Goal: Find specific page/section

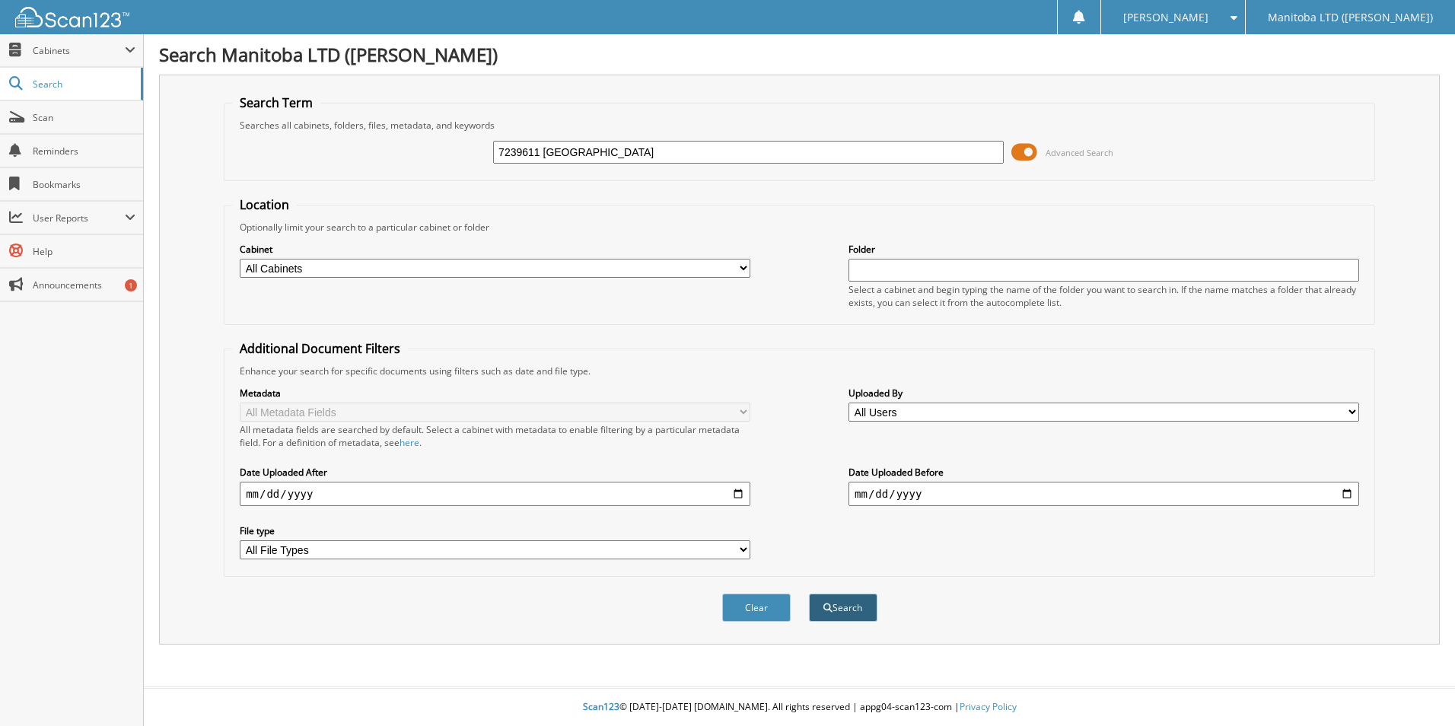
type input "7239611 [GEOGRAPHIC_DATA]"
click at [841, 613] on button "Search" at bounding box center [843, 608] width 68 height 28
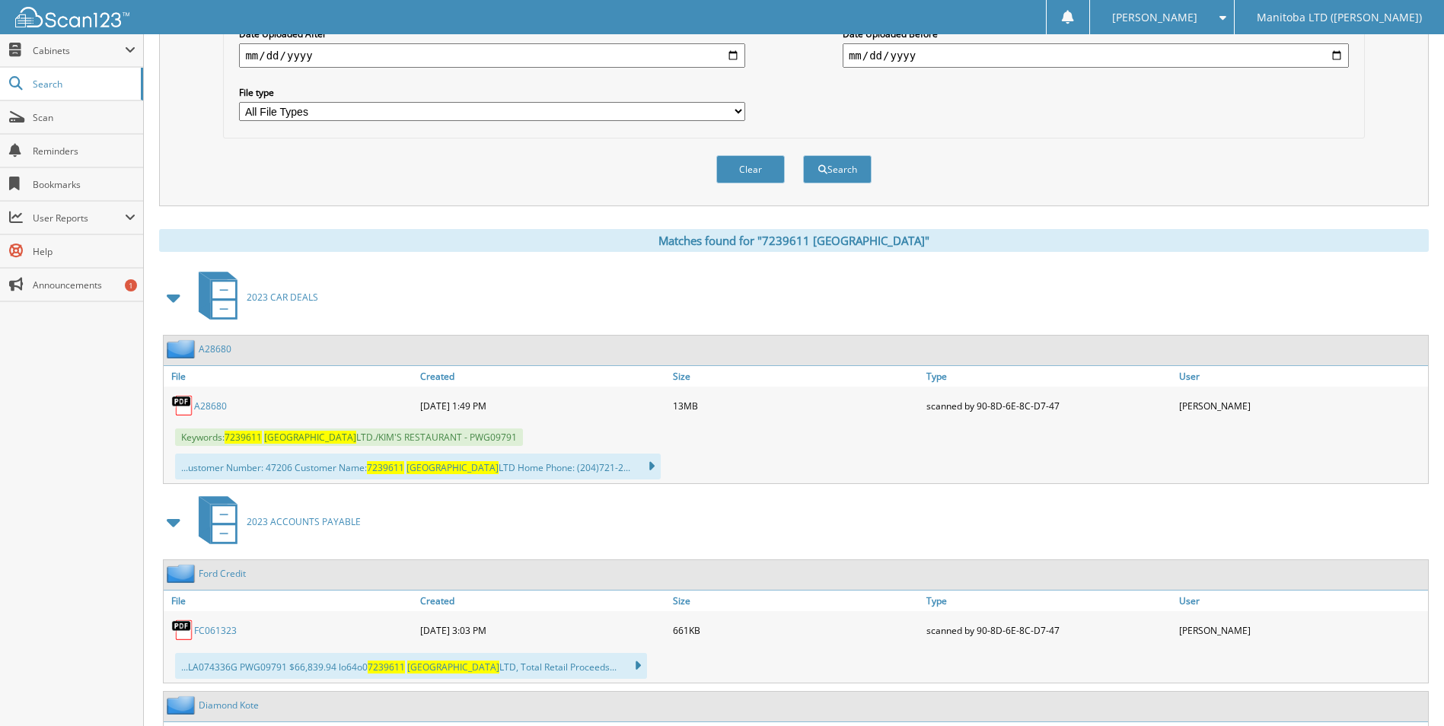
scroll to position [457, 0]
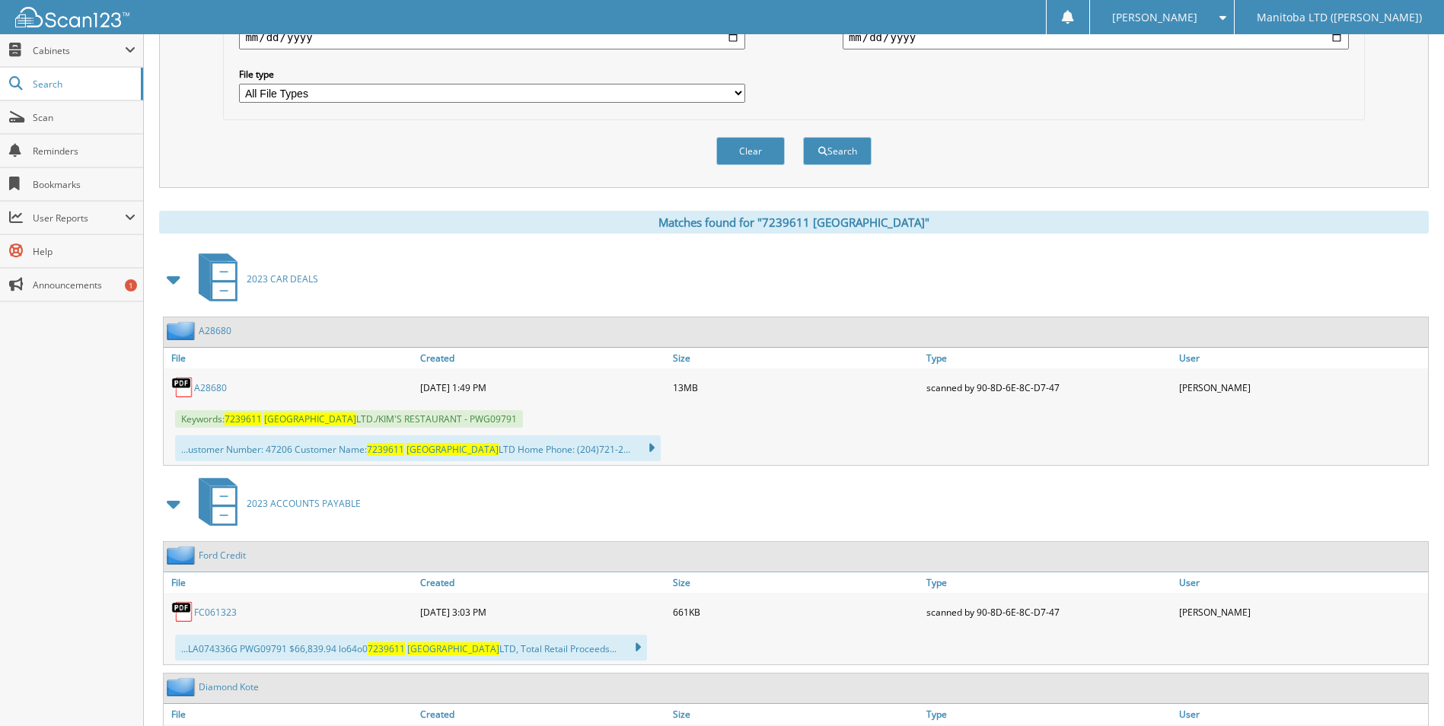
click at [209, 389] on link "A28680" at bounding box center [210, 387] width 33 height 13
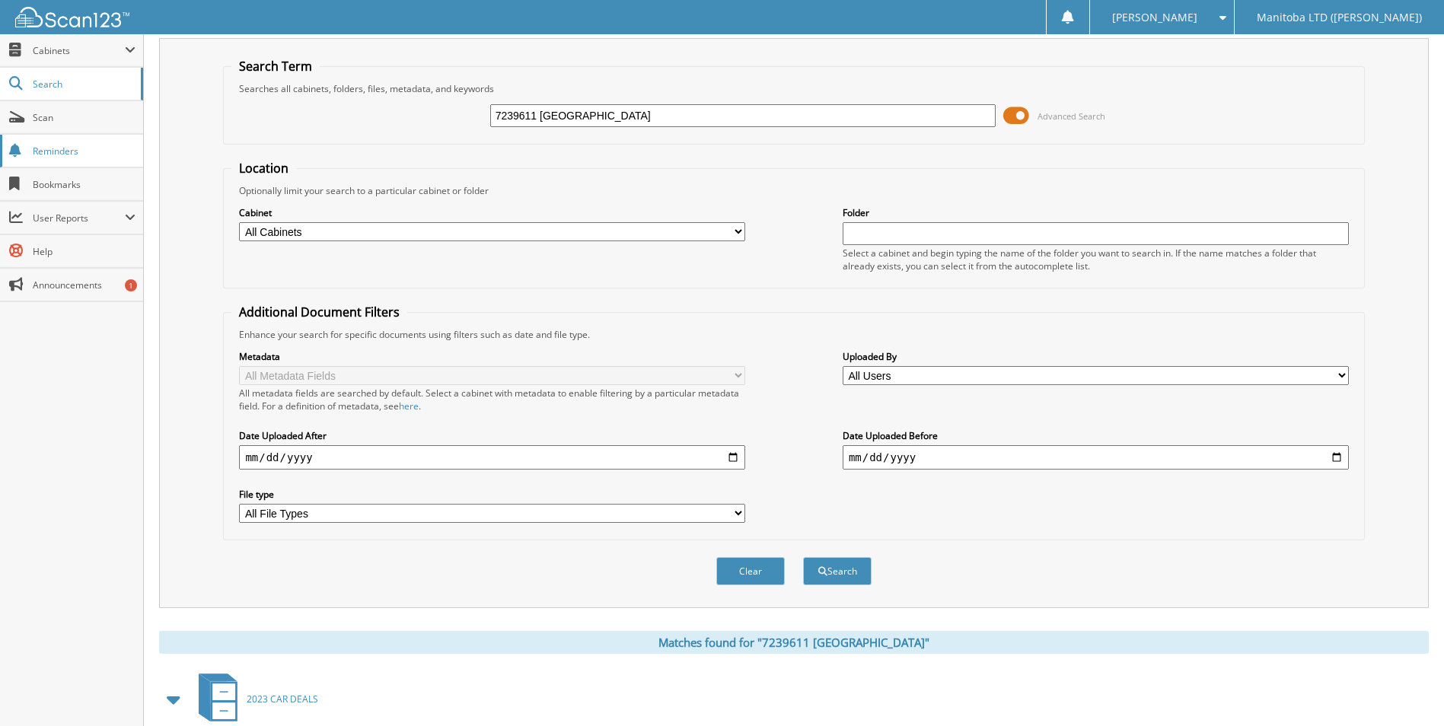
scroll to position [0, 0]
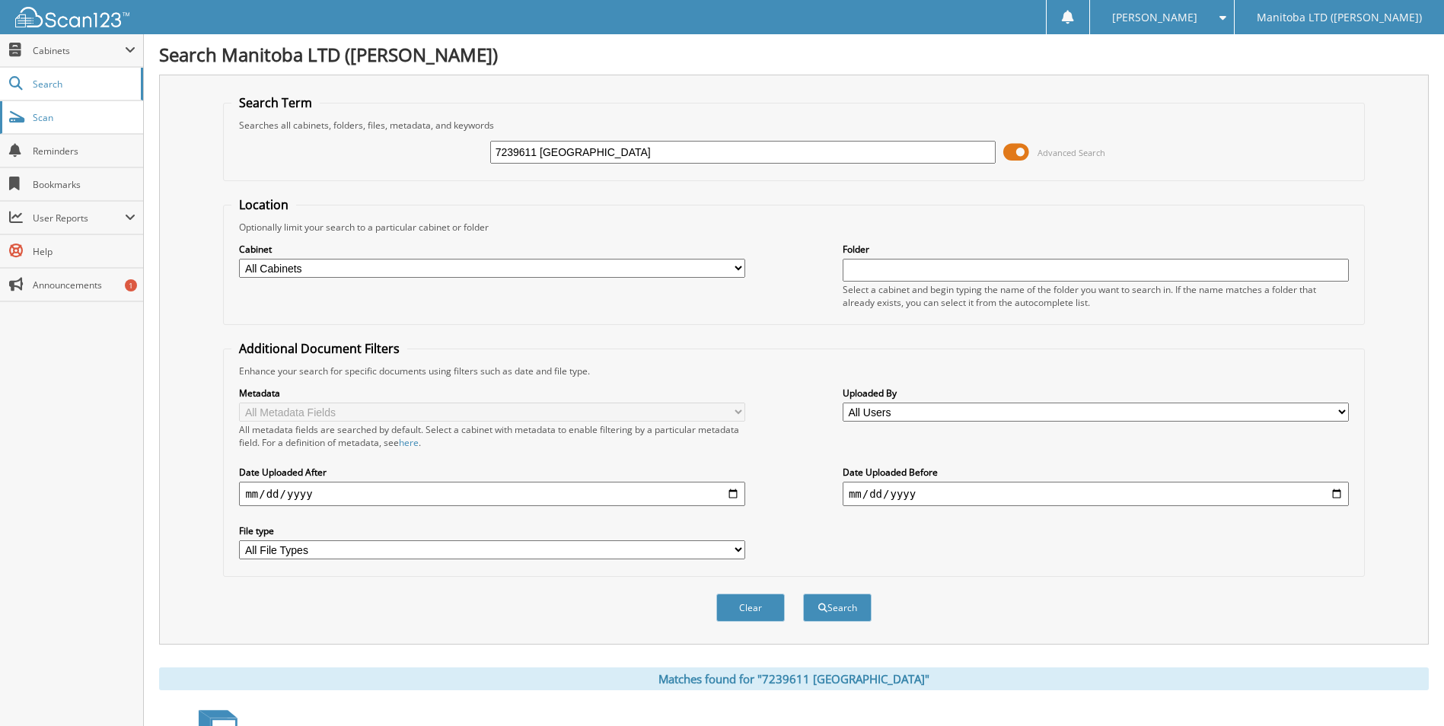
click at [77, 119] on span "Scan" at bounding box center [84, 117] width 103 height 13
